Goal: Find specific page/section: Find specific page/section

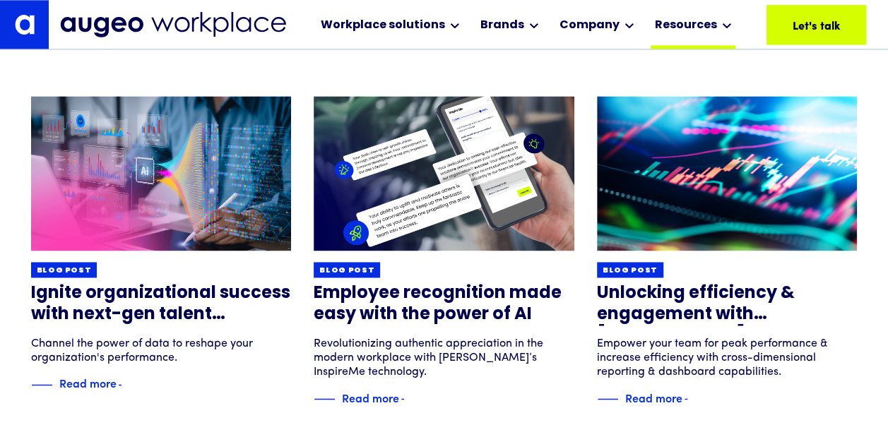
scroll to position [8933, 0]
